Goal: Information Seeking & Learning: Learn about a topic

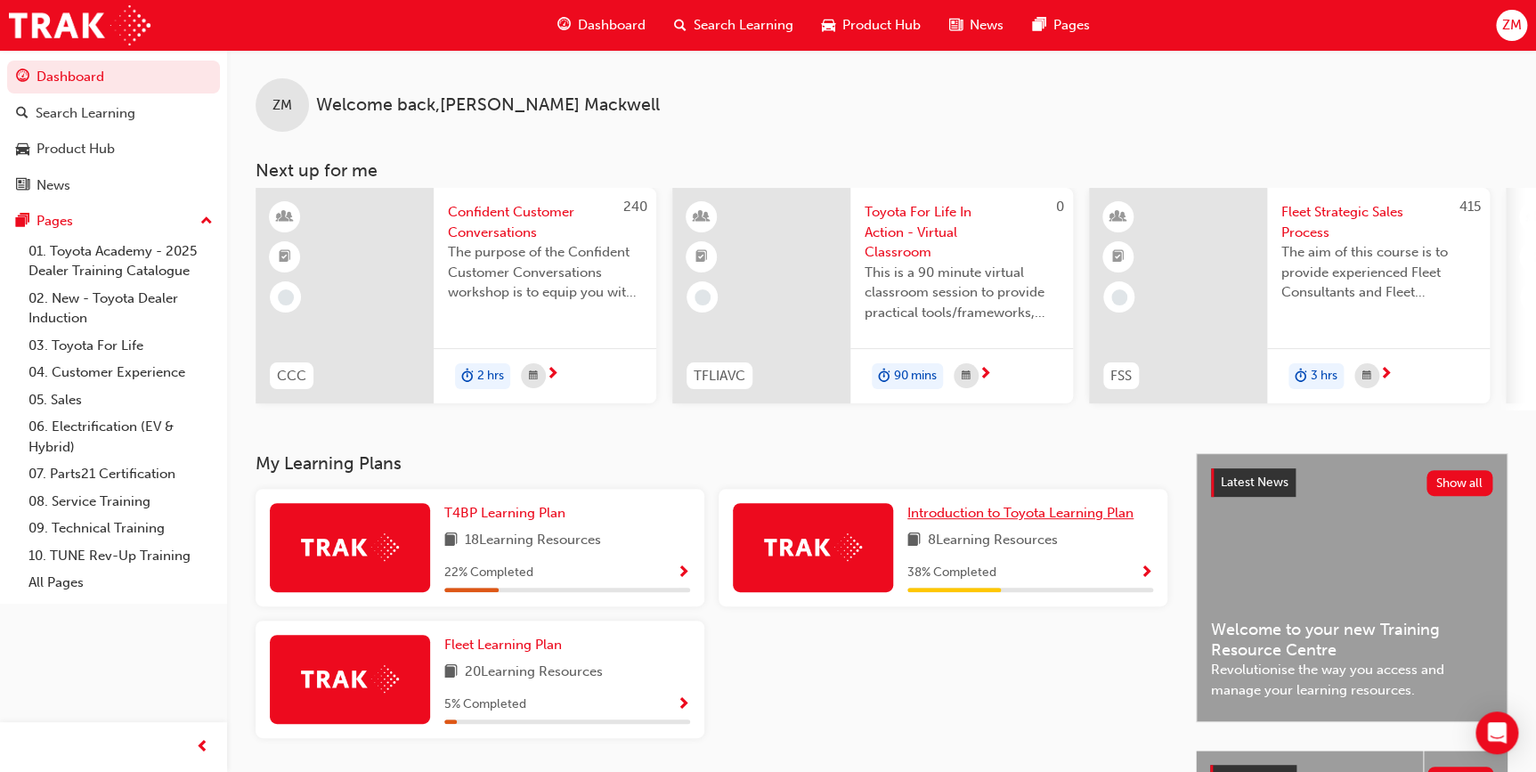
click at [1010, 519] on span "Introduction to Toyota Learning Plan" at bounding box center [1020, 513] width 226 height 16
click at [903, 227] on span "Toyota For Life In Action - Virtual Classroom" at bounding box center [961, 232] width 194 height 61
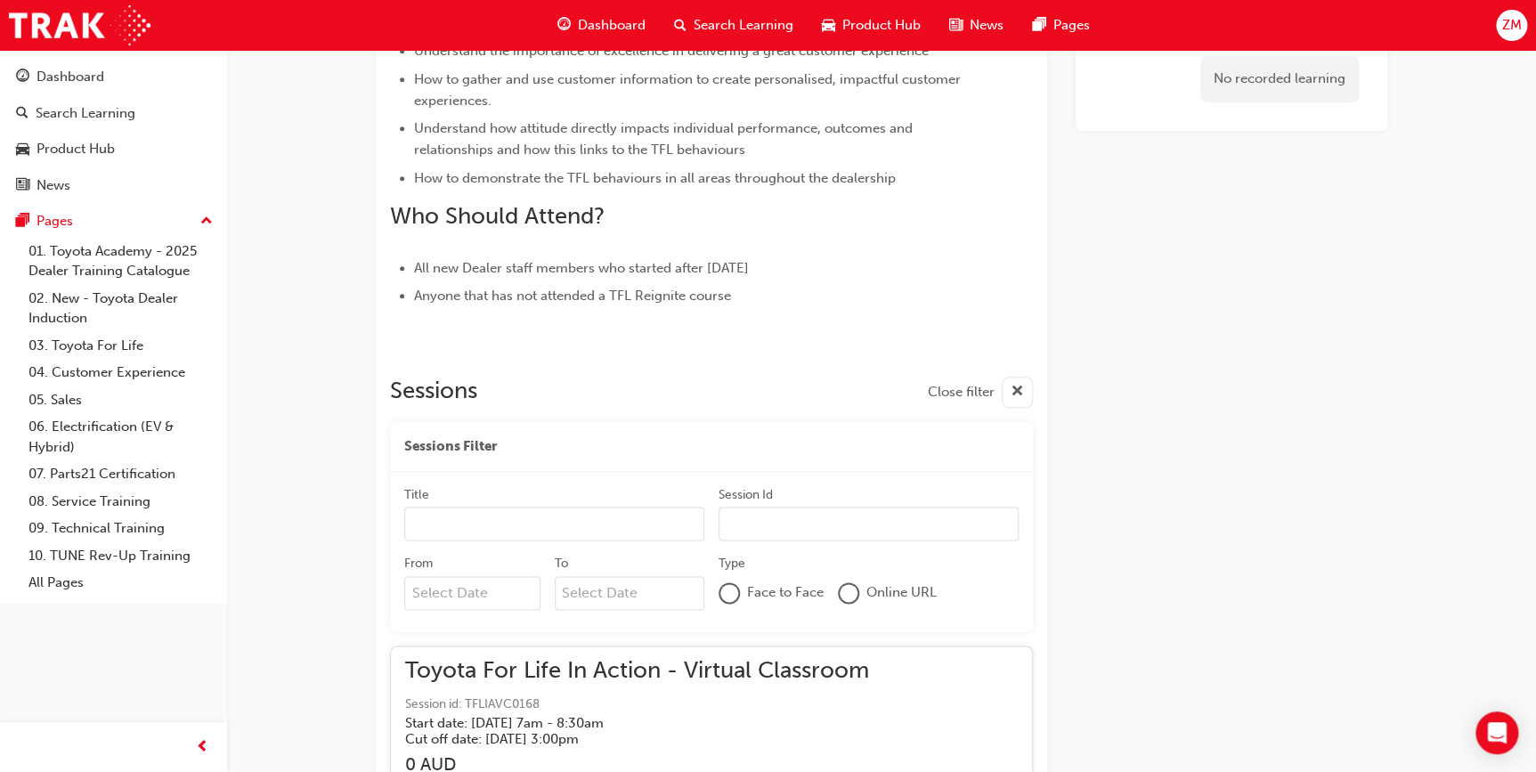
scroll to position [782, 0]
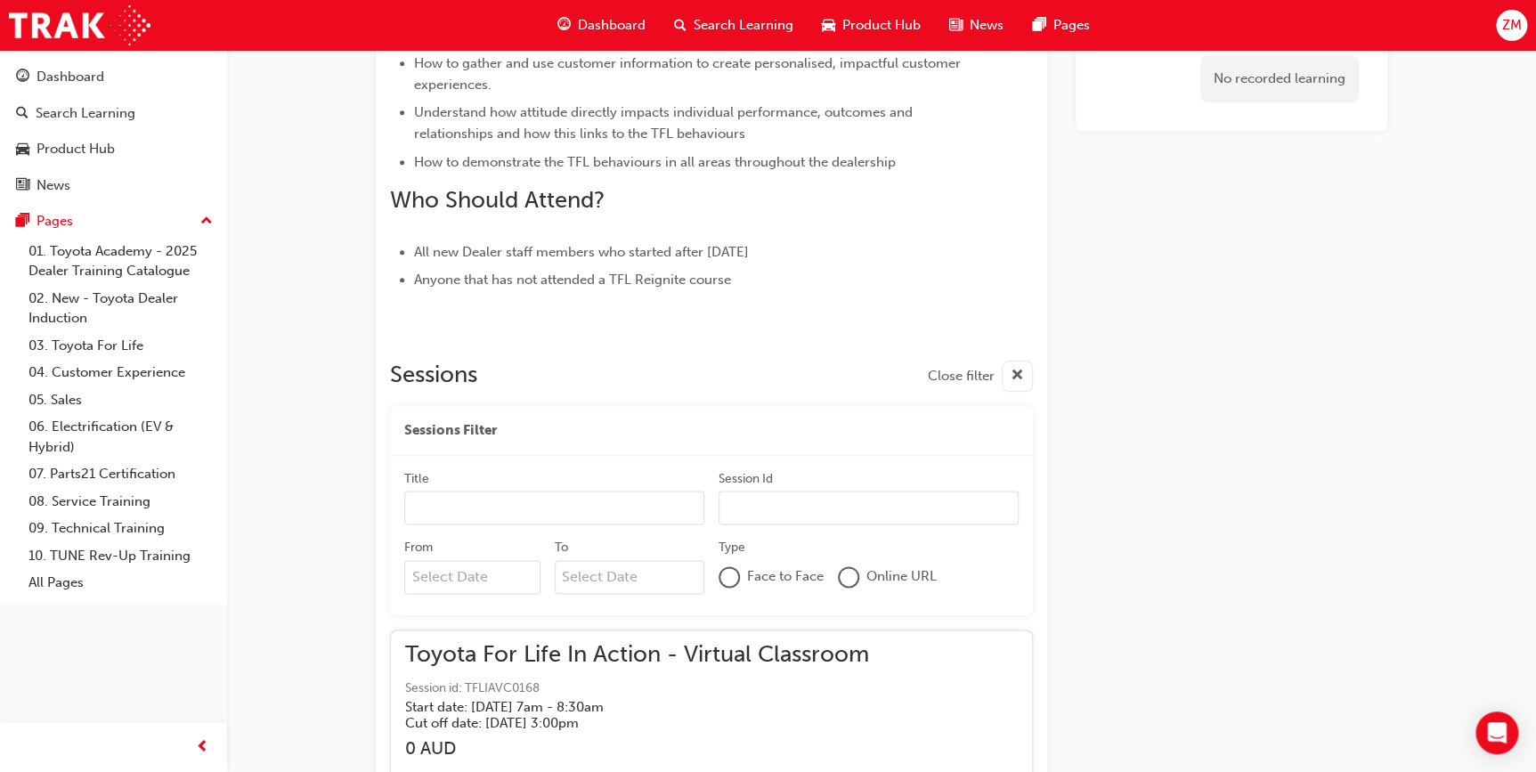
click at [1012, 375] on span "cross-icon" at bounding box center [1016, 376] width 13 height 22
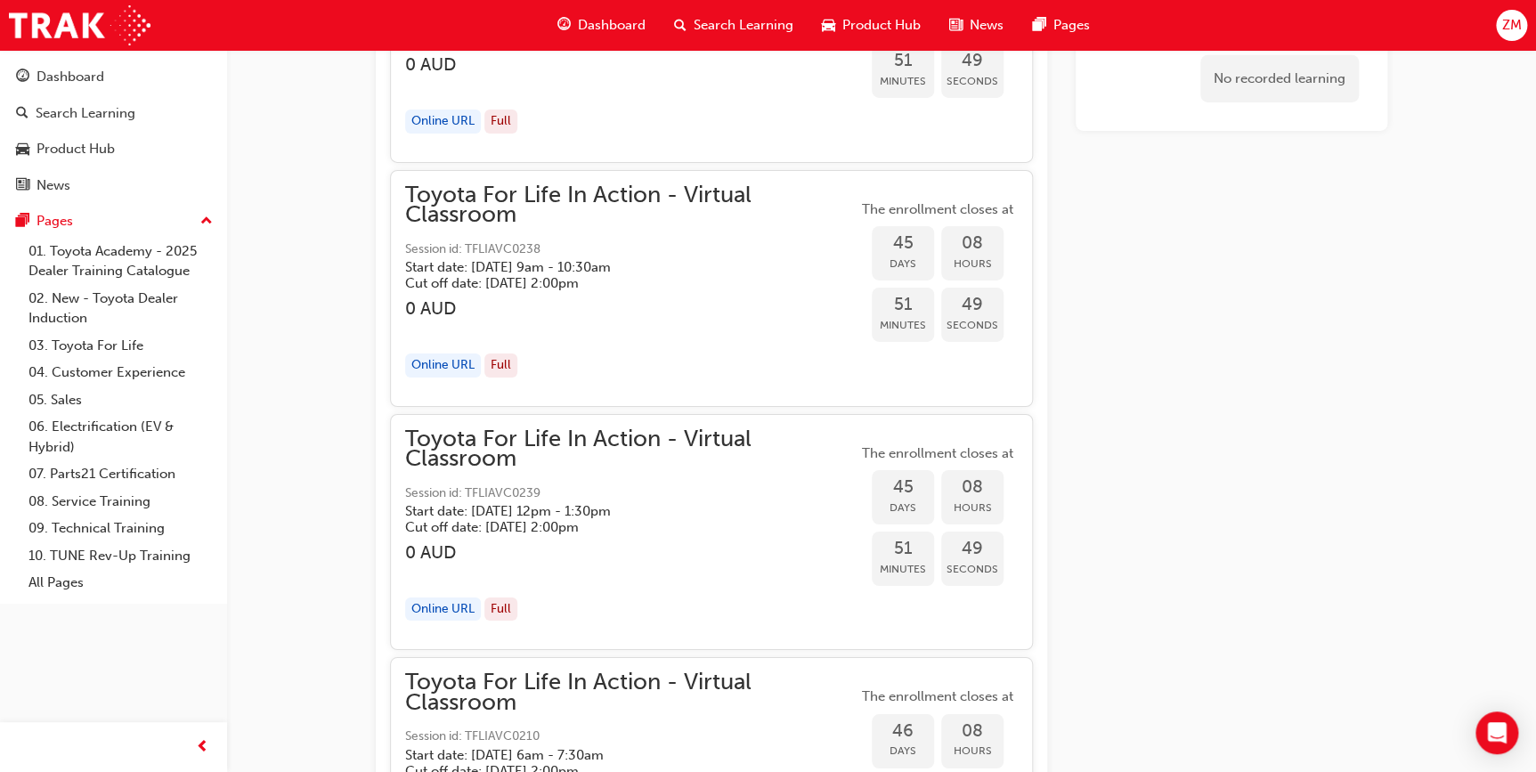
scroll to position [12922, 0]
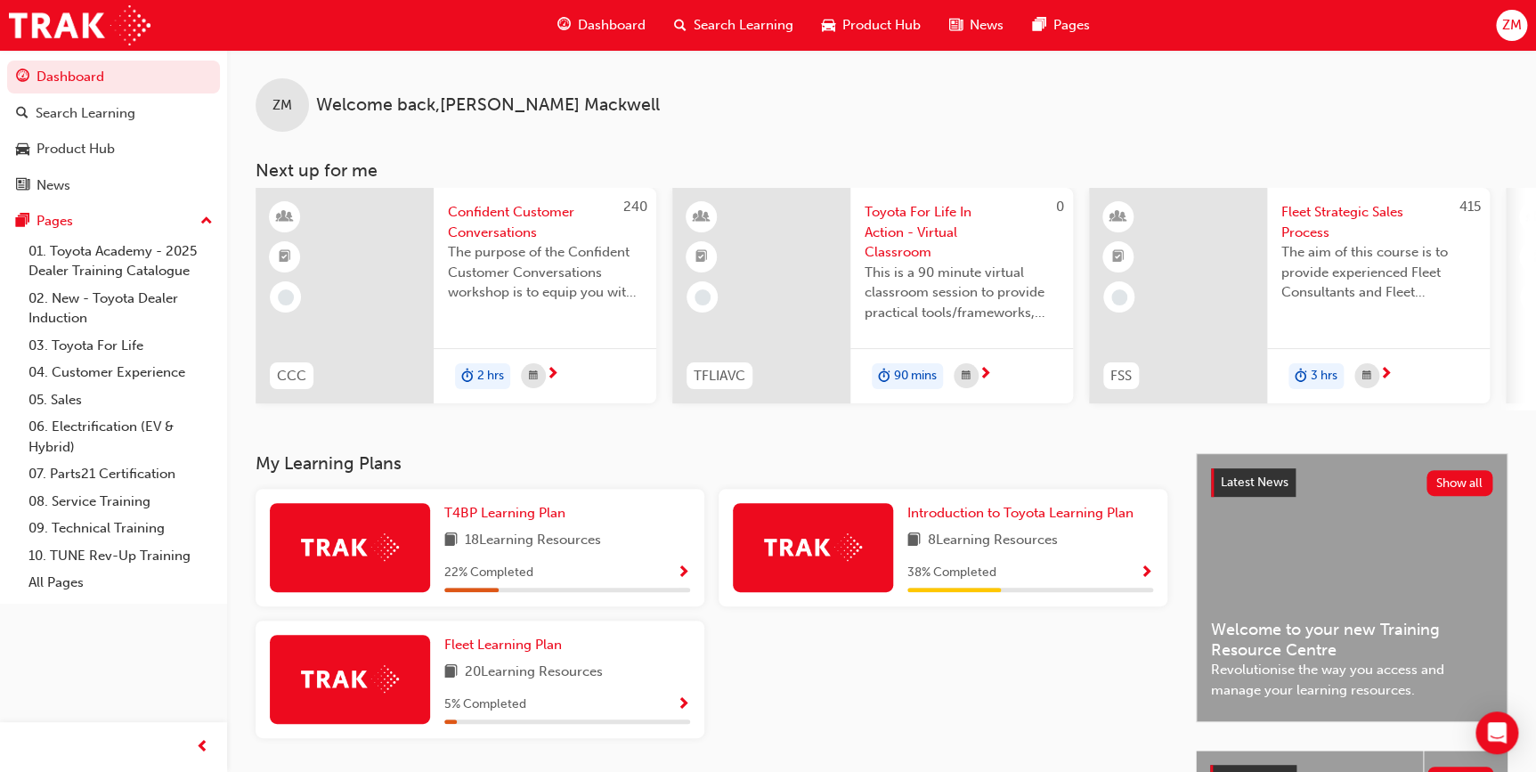
click at [513, 194] on div "Confident Customer Conversations The purpose of the Confident Customer Conversa…" at bounding box center [545, 258] width 223 height 140
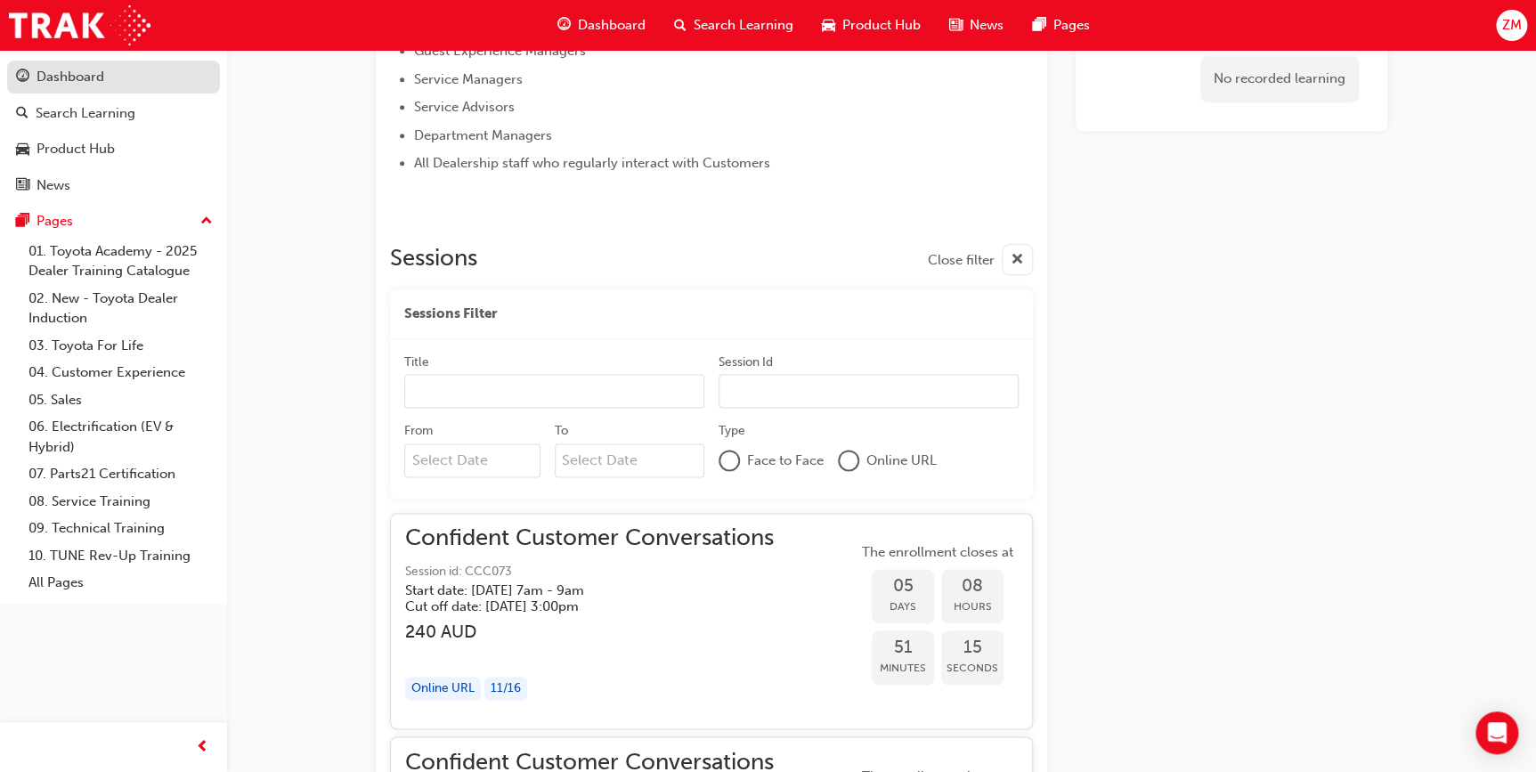
scroll to position [730, 0]
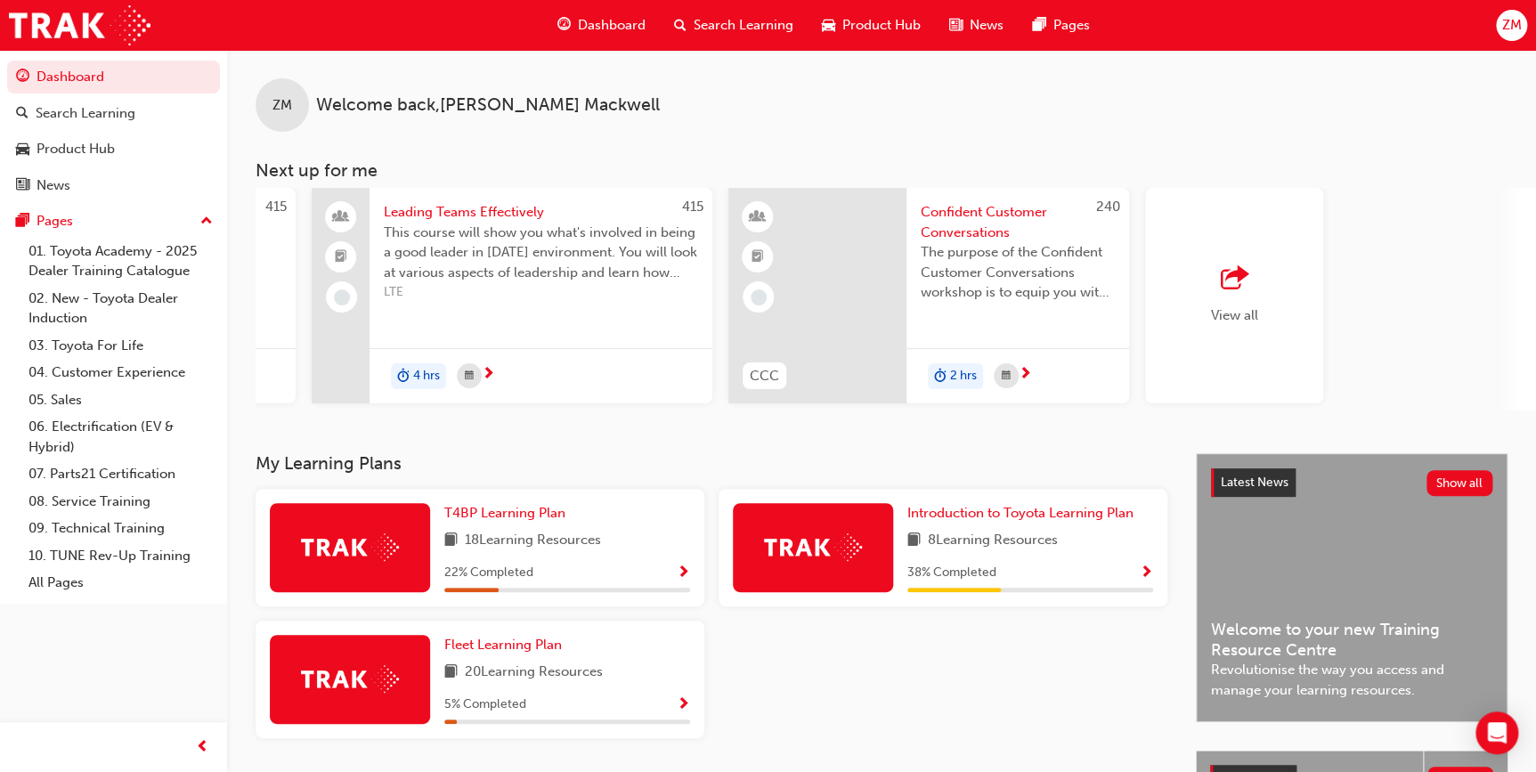
scroll to position [0, 1217]
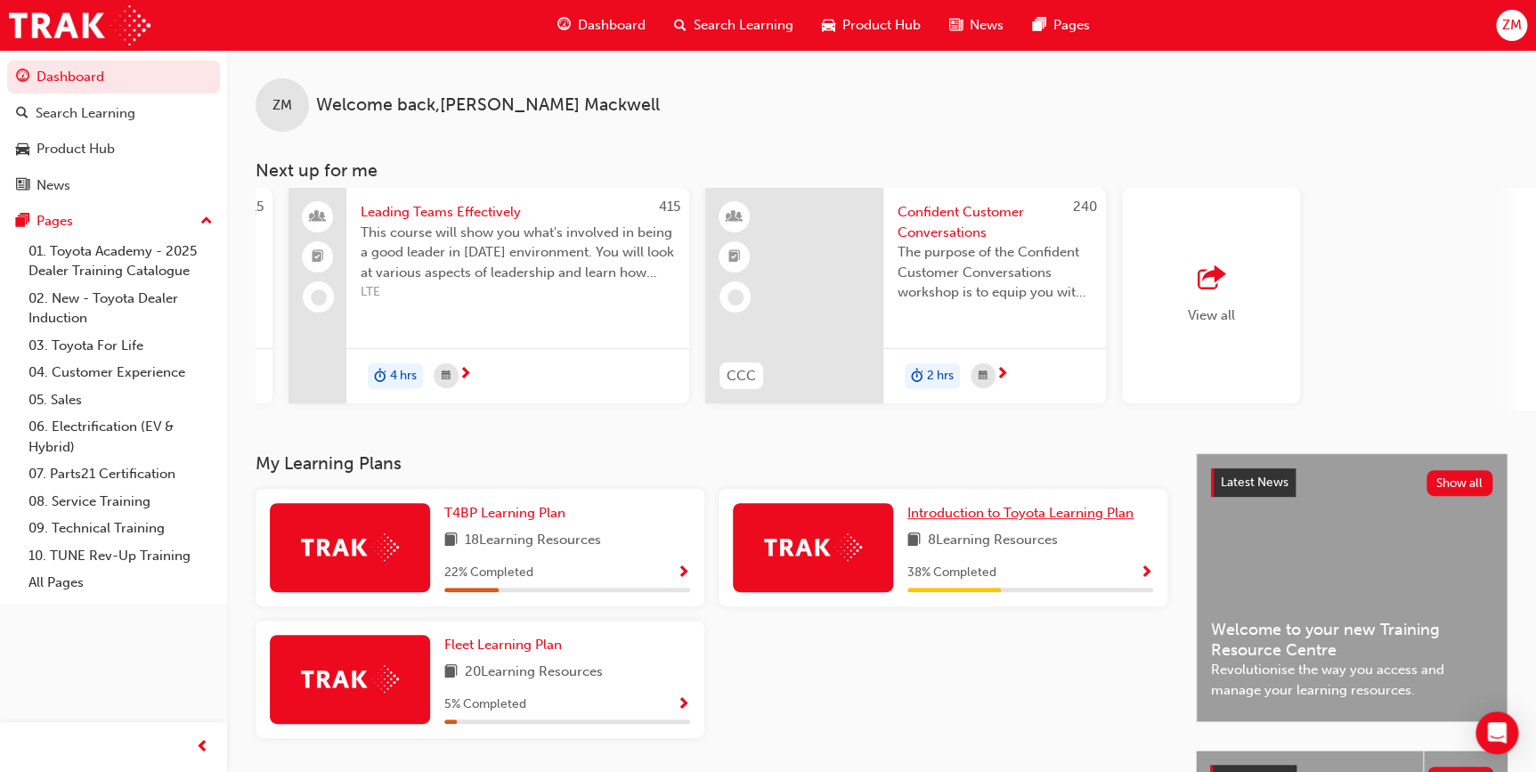
click at [996, 513] on span "Introduction to Toyota Learning Plan" at bounding box center [1020, 513] width 226 height 16
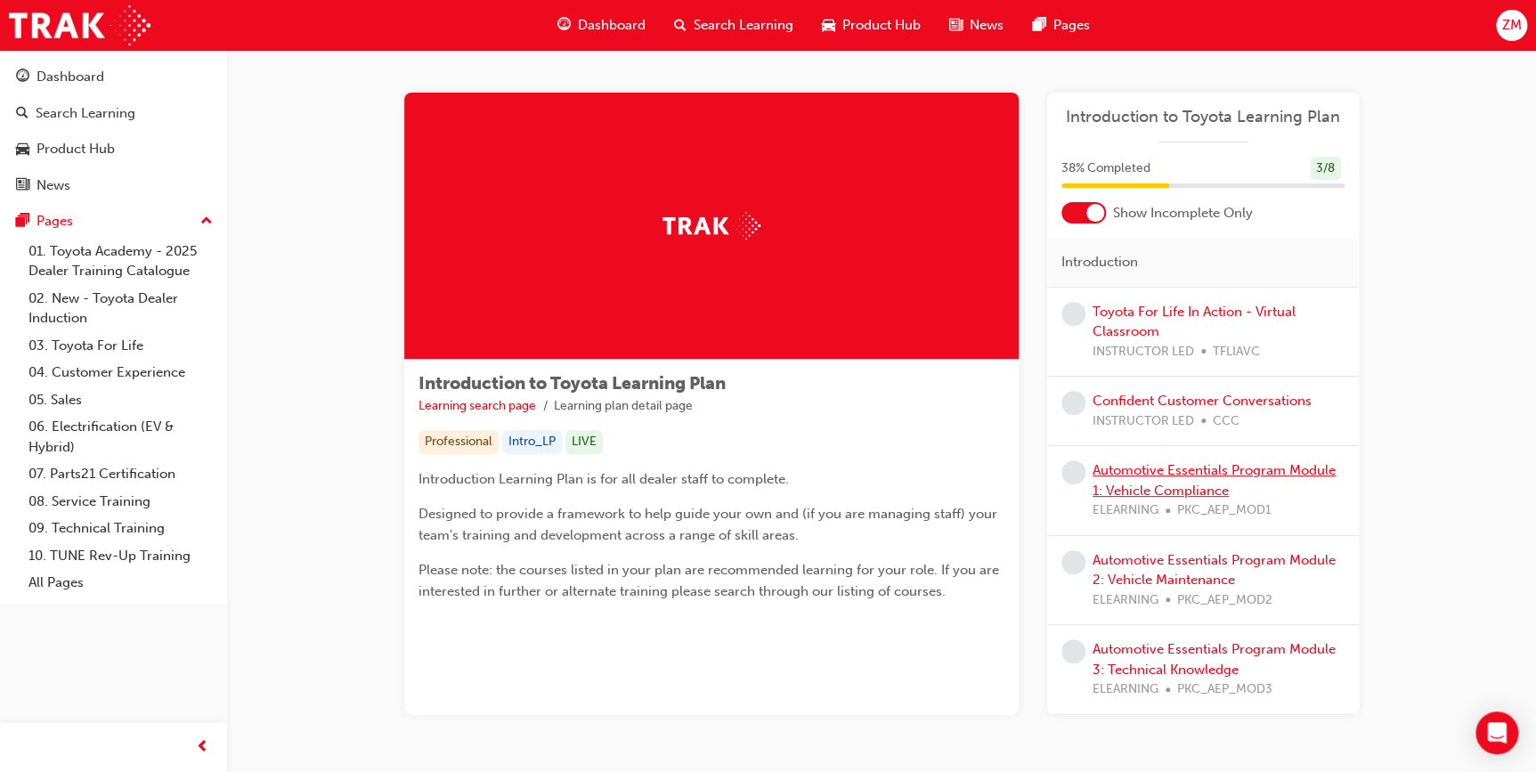
click at [1154, 467] on link "Automotive Essentials Program Module 1: Vehicle Compliance" at bounding box center [1213, 480] width 243 height 37
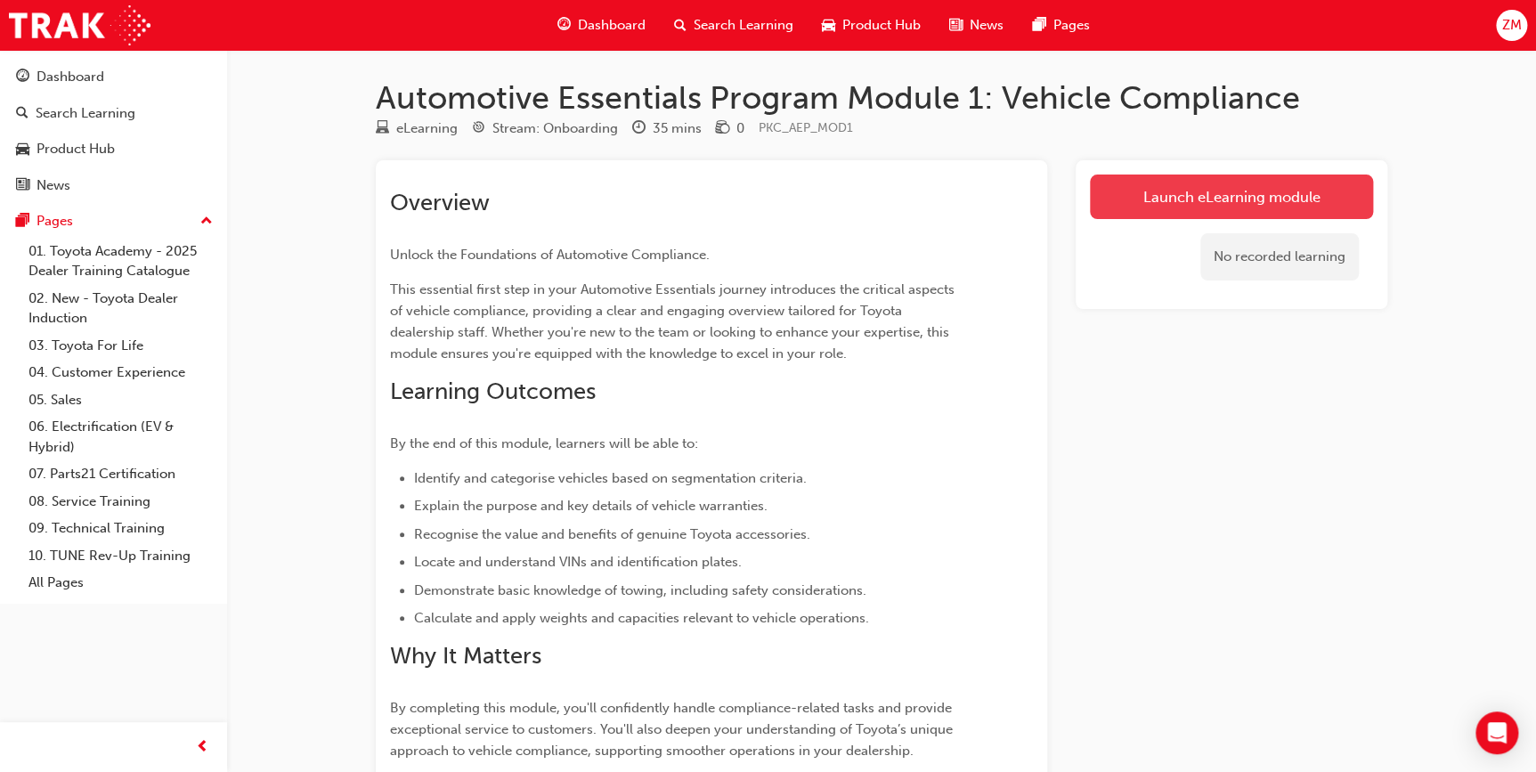
click at [1142, 196] on link "Launch eLearning module" at bounding box center [1231, 196] width 283 height 45
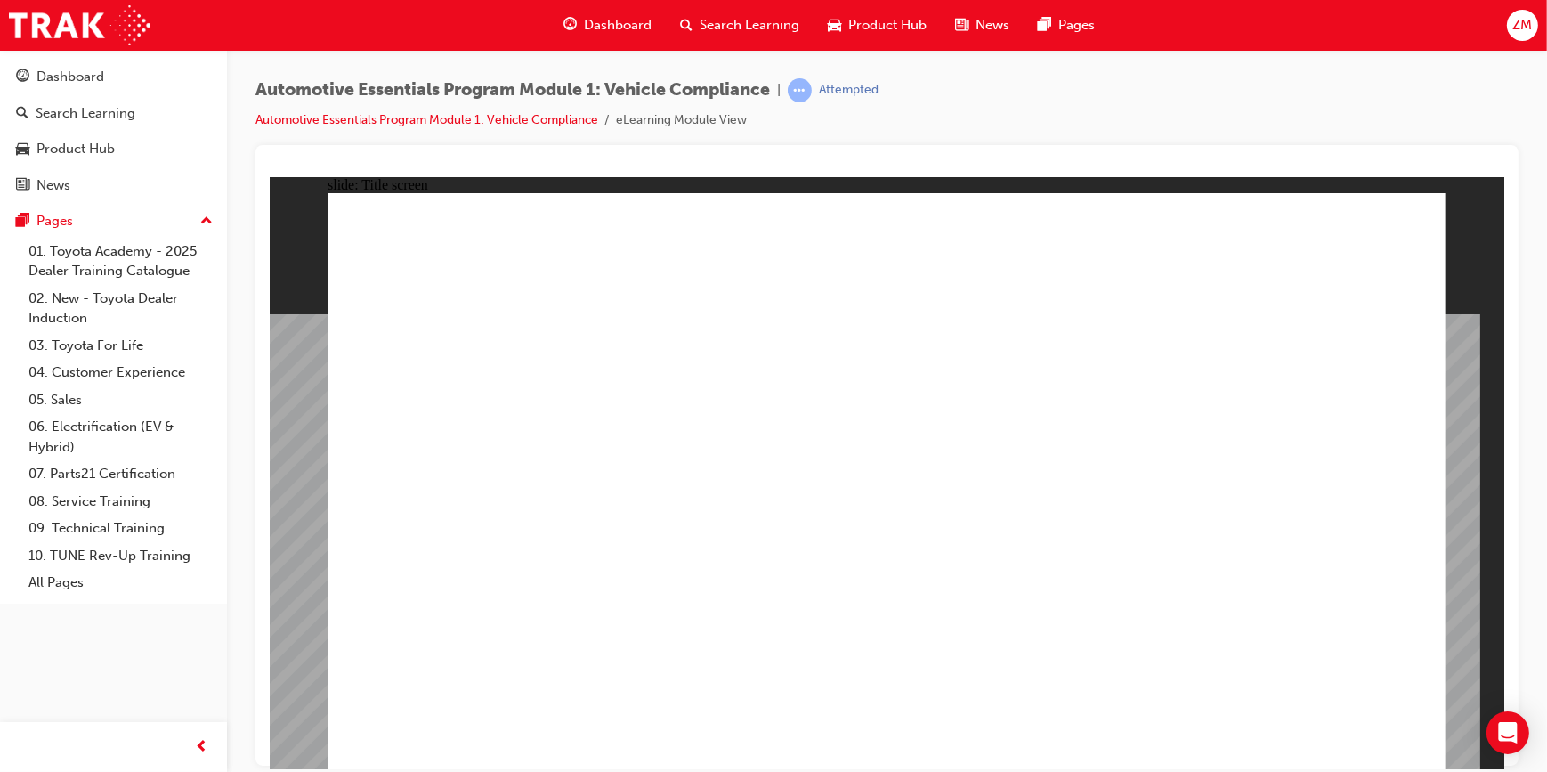
drag, startPoint x: 921, startPoint y: 691, endPoint x: 908, endPoint y: 717, distance: 29.1
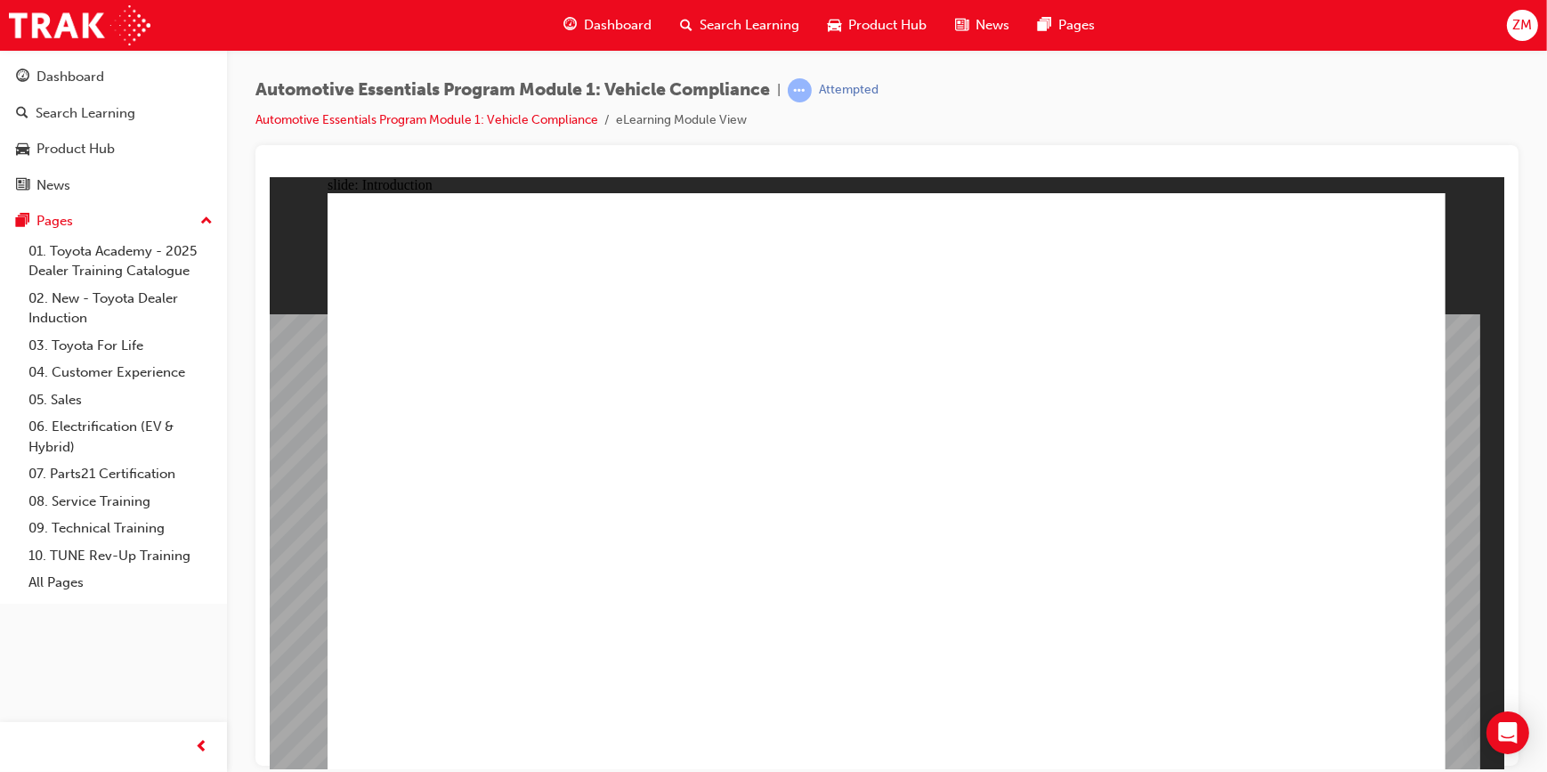
drag, startPoint x: 1375, startPoint y: 231, endPoint x: 1392, endPoint y: 219, distance: 21.0
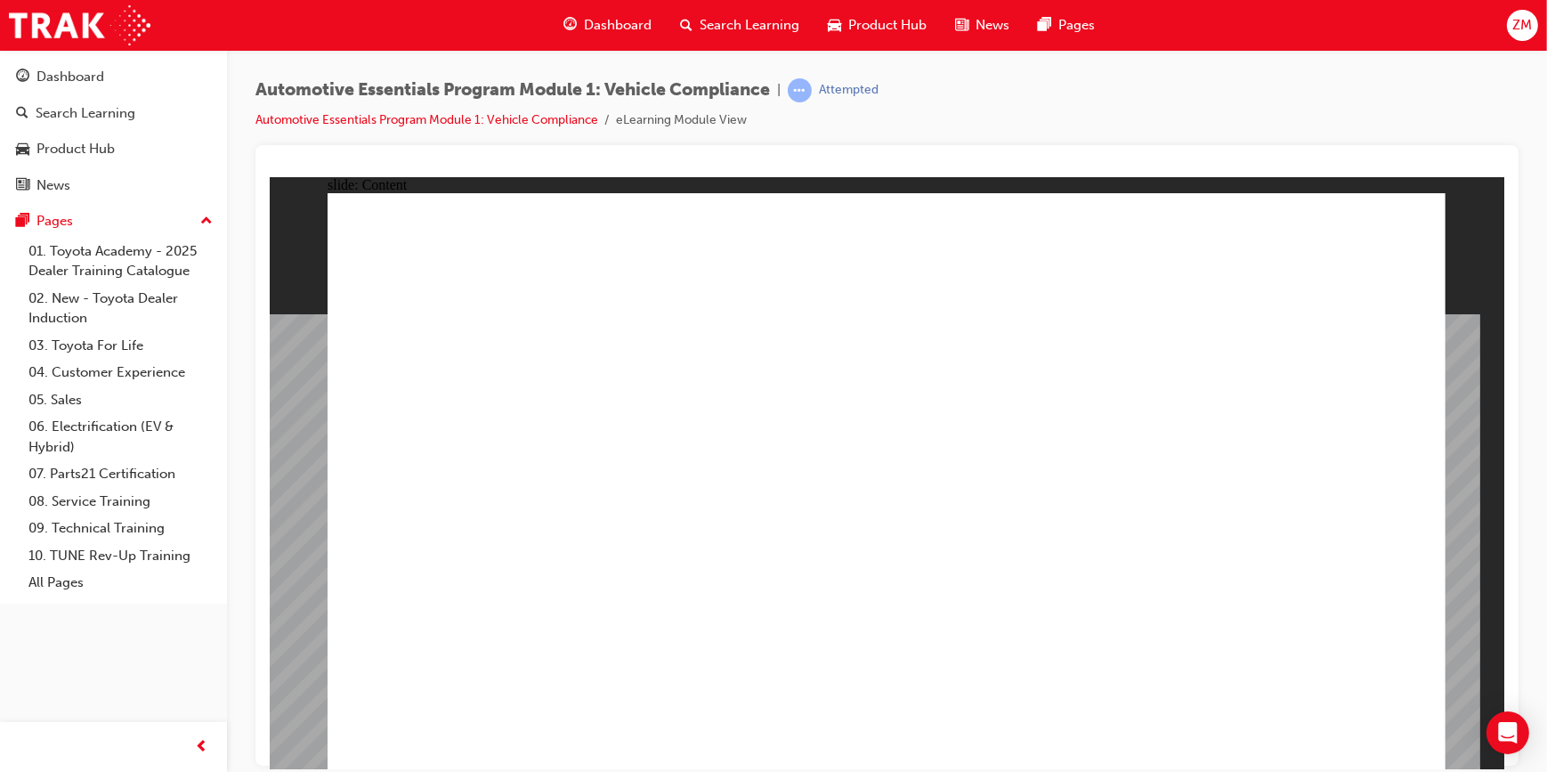
drag, startPoint x: 1424, startPoint y: 236, endPoint x: 1399, endPoint y: 238, distance: 25.0
